Goal: Transaction & Acquisition: Purchase product/service

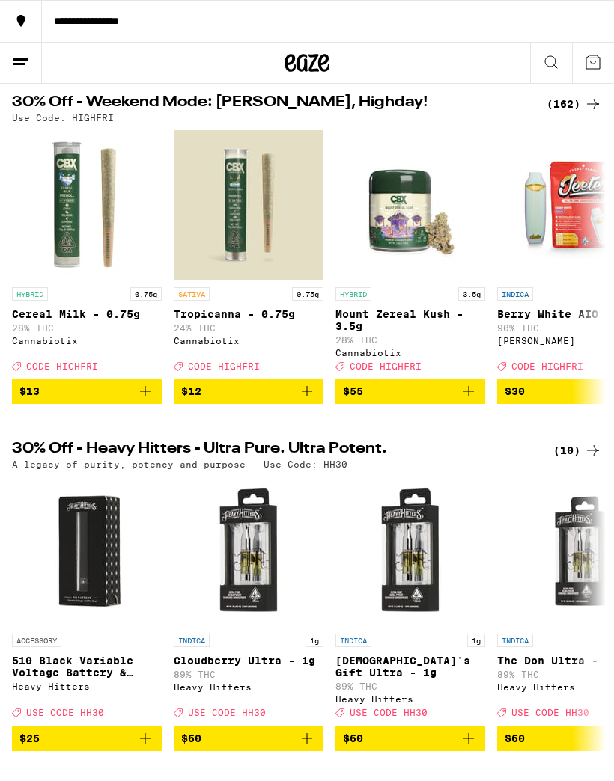
scroll to position [137, 0]
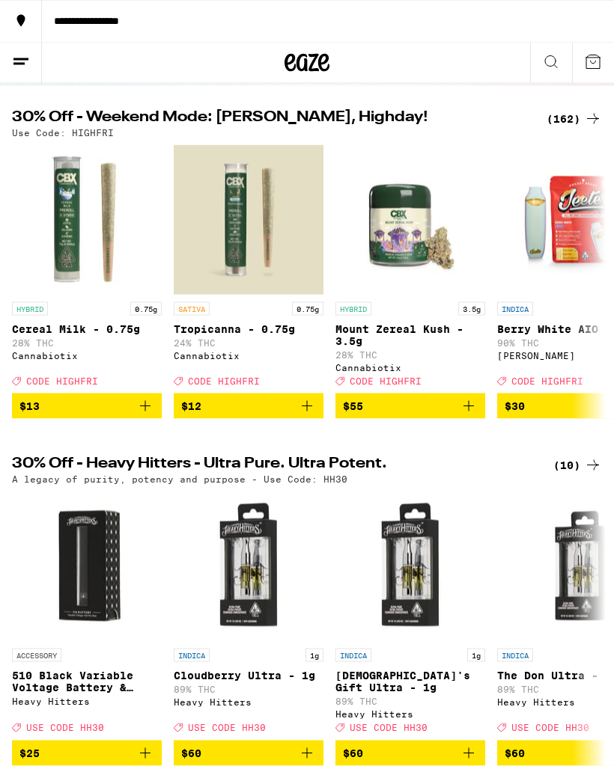
click at [568, 135] on div "Use Code: HIGHFRI" at bounding box center [307, 133] width 590 height 10
click at [568, 124] on div "(162)" at bounding box center [573, 119] width 55 height 18
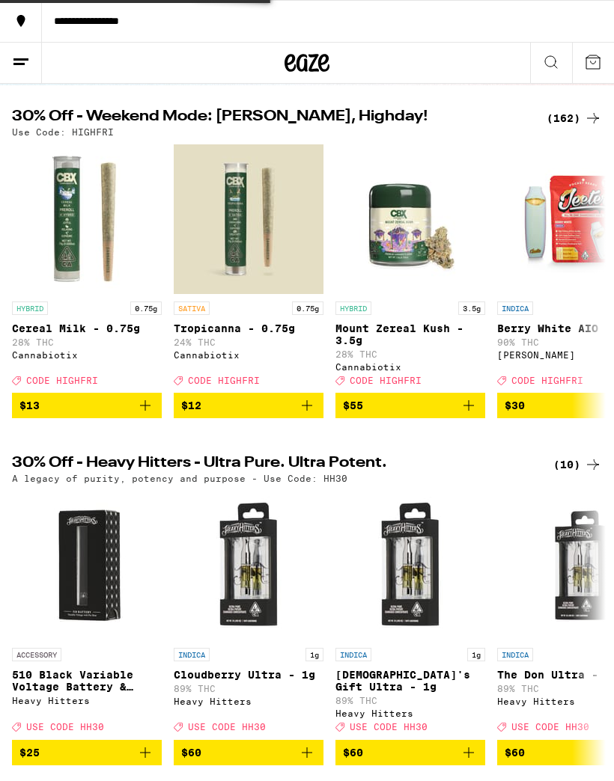
click at [563, 121] on div "(162)" at bounding box center [573, 118] width 55 height 18
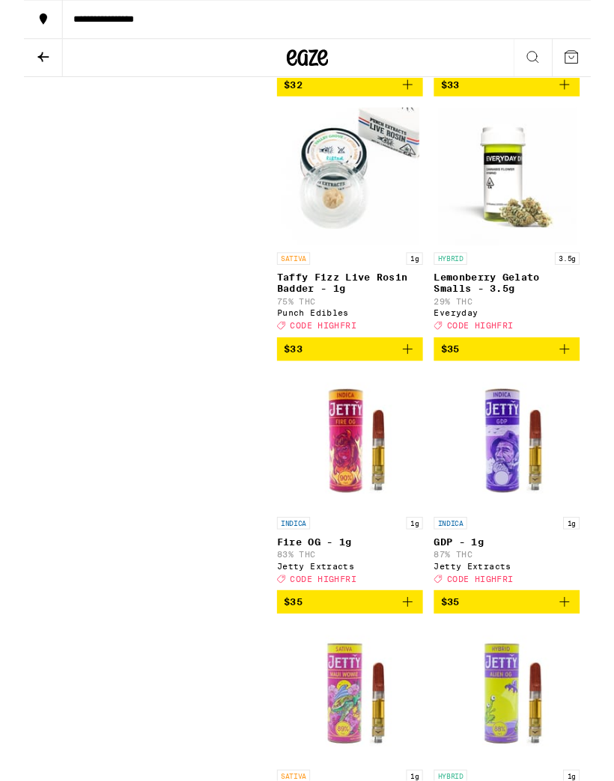
scroll to position [17794, 0]
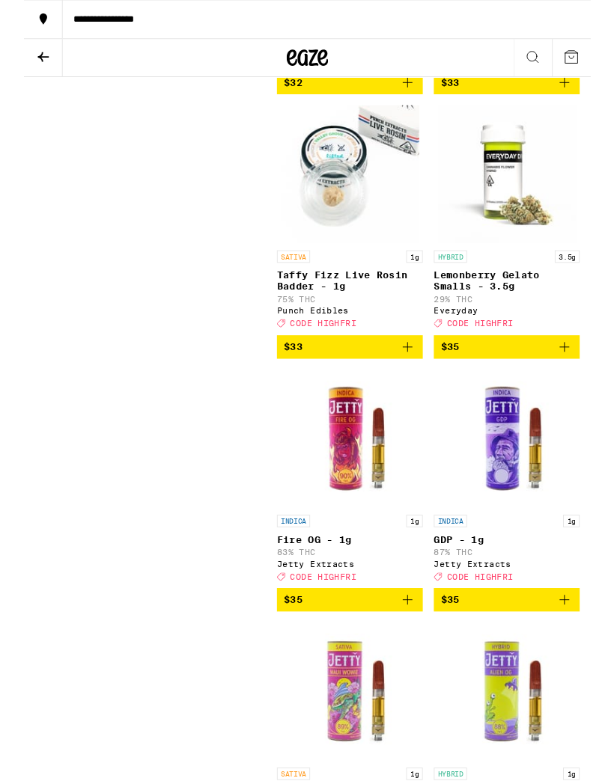
click at [19, 64] on icon at bounding box center [21, 62] width 12 height 10
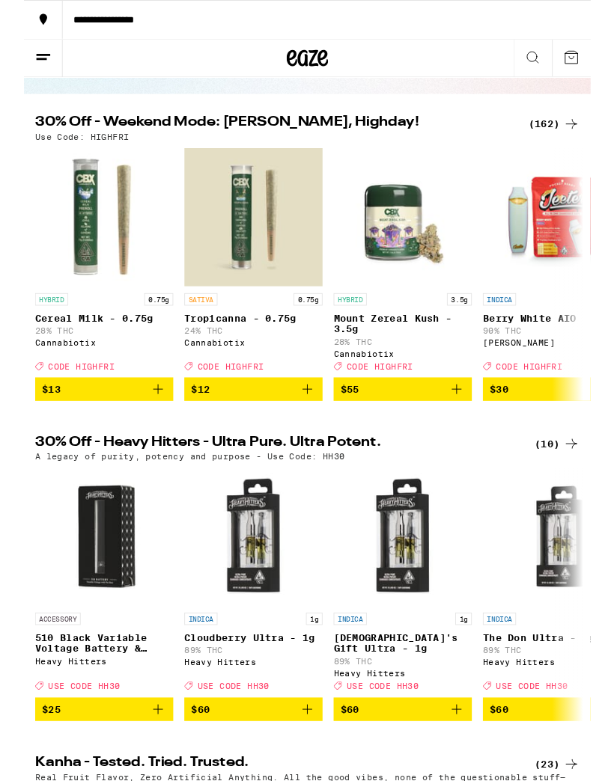
scroll to position [1174, 0]
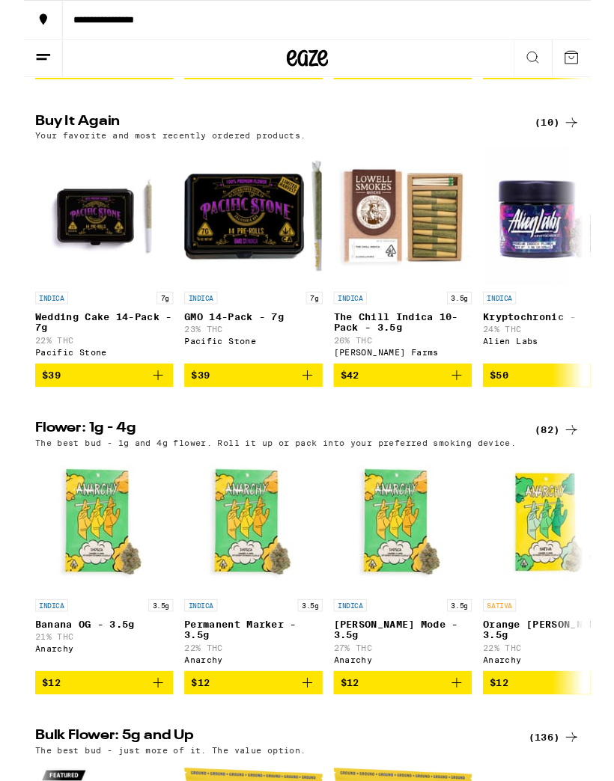
click at [144, 415] on icon "Add to bag" at bounding box center [145, 406] width 18 height 18
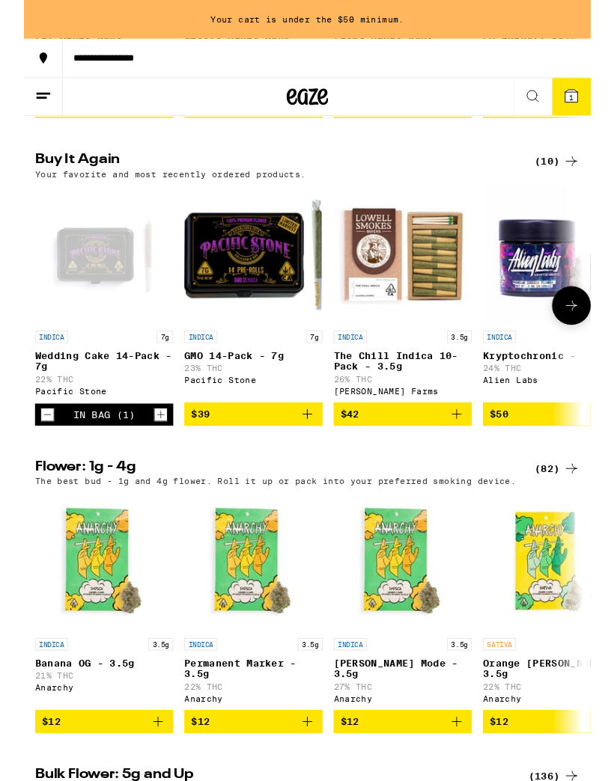
click at [150, 454] on icon "Increment" at bounding box center [148, 449] width 8 height 8
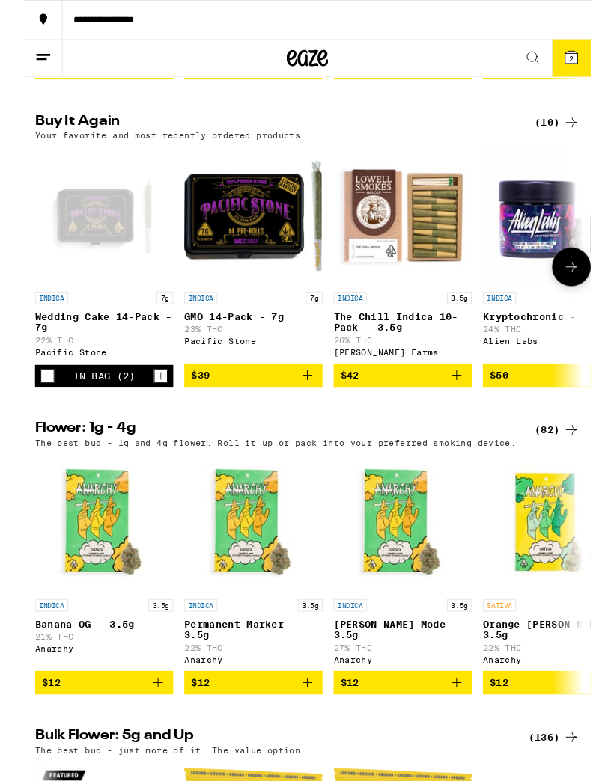
click at [154, 416] on icon "Increment" at bounding box center [147, 407] width 13 height 18
click at [31, 416] on icon "Decrement" at bounding box center [25, 407] width 13 height 18
click at [594, 64] on span "2" at bounding box center [593, 63] width 4 height 9
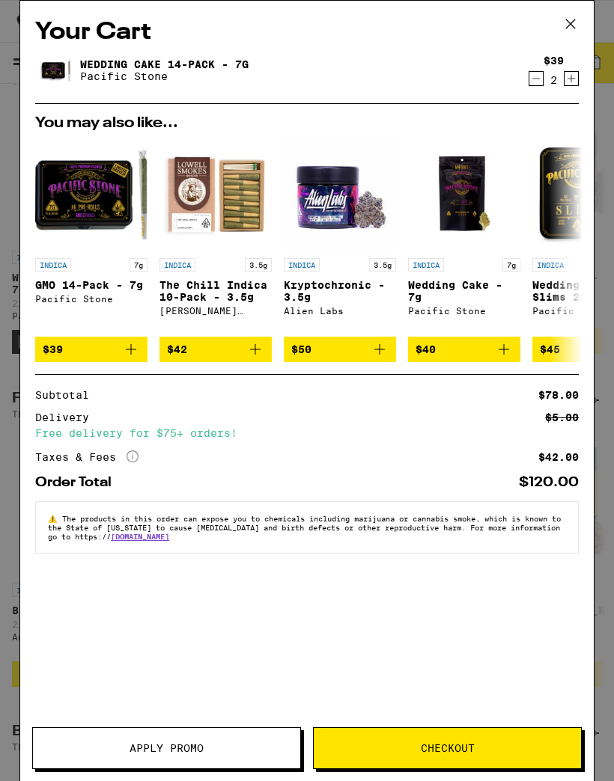
click at [447, 743] on span "Checkout" at bounding box center [448, 748] width 54 height 10
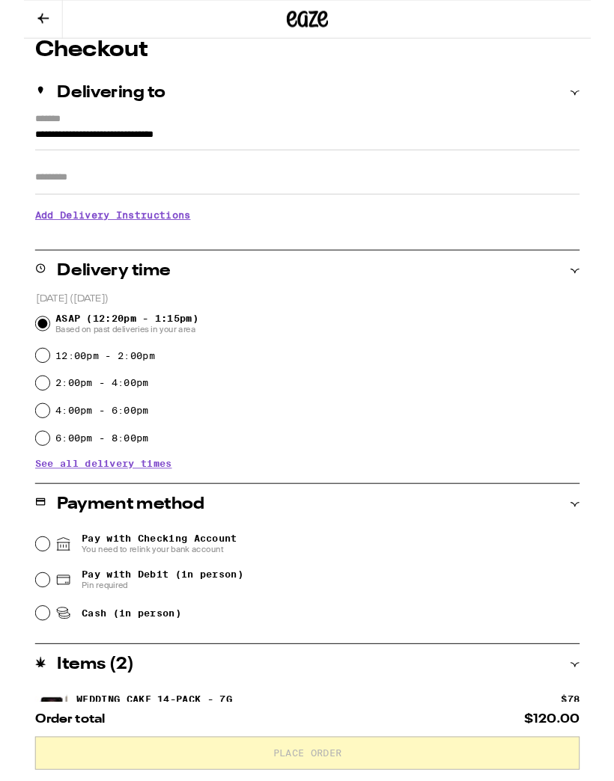
scroll to position [134, 0]
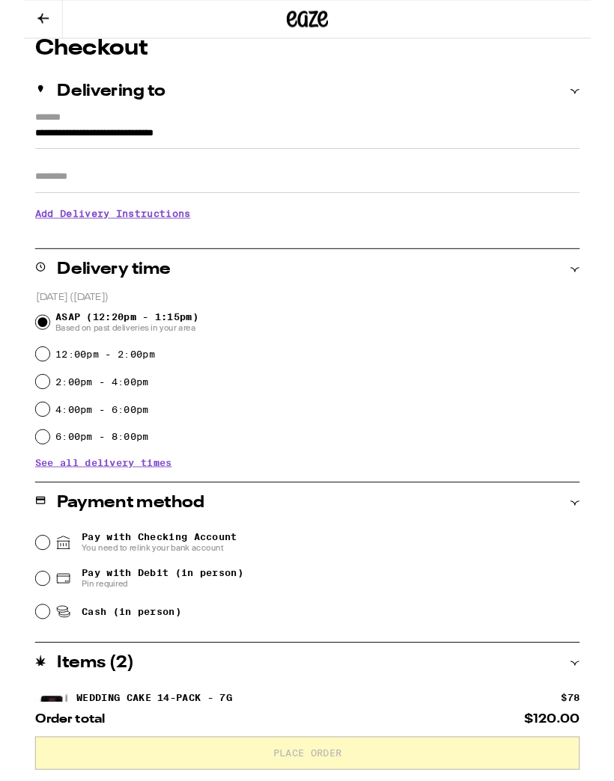
click at [34, 620] on icon at bounding box center [43, 627] width 18 height 18
click at [28, 620] on input "Pay with Debit (in person) Pin required" at bounding box center [20, 627] width 15 height 15
radio input "true"
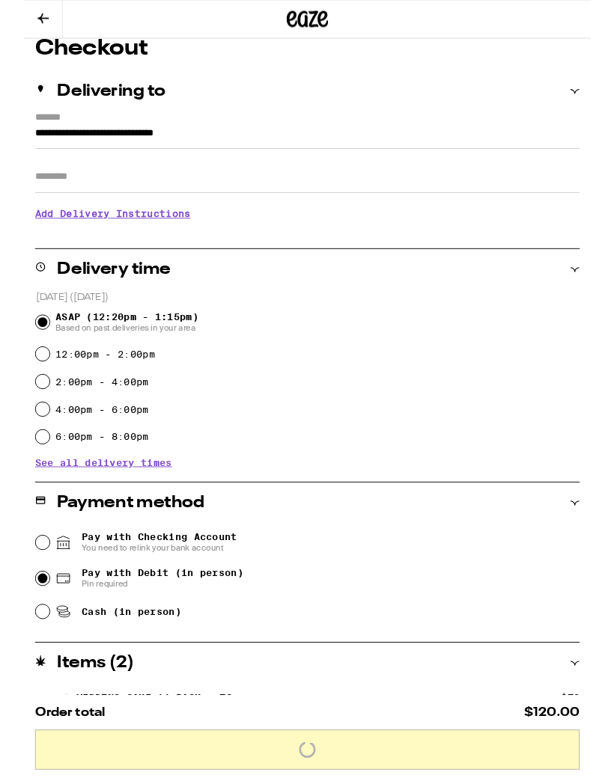
scroll to position [135, 0]
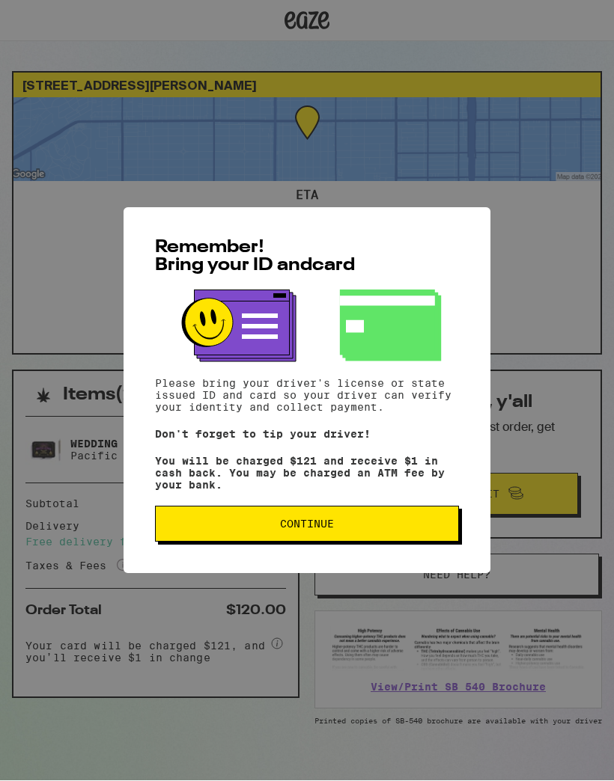
scroll to position [1, 0]
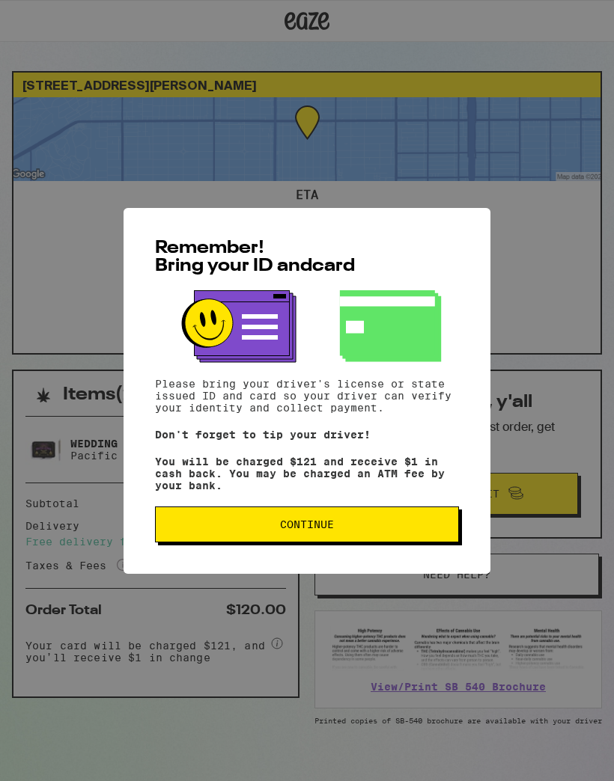
click at [361, 526] on button "Continue" at bounding box center [307, 525] width 304 height 36
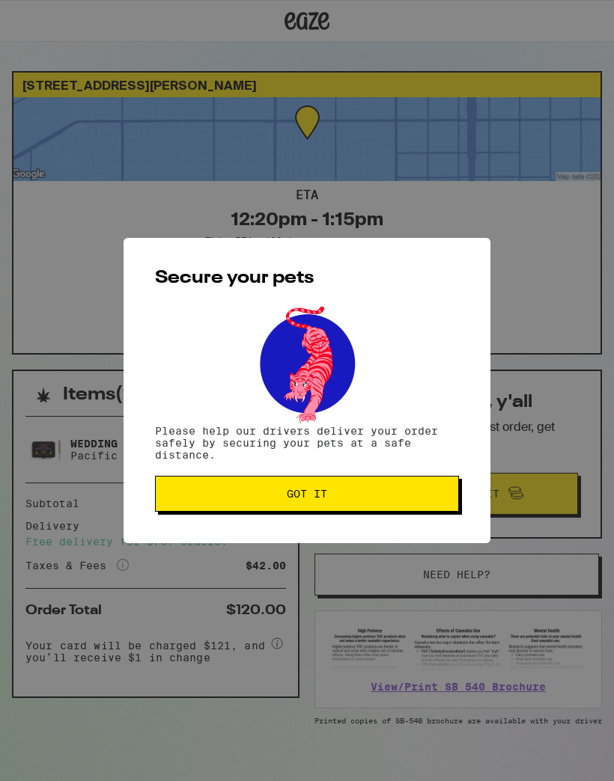
click at [415, 499] on span "Got it" at bounding box center [307, 494] width 278 height 10
